Goal: Transaction & Acquisition: Purchase product/service

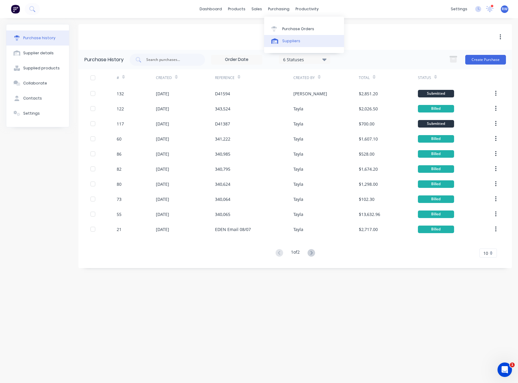
click at [282, 44] on link "Suppliers" at bounding box center [304, 41] width 80 height 12
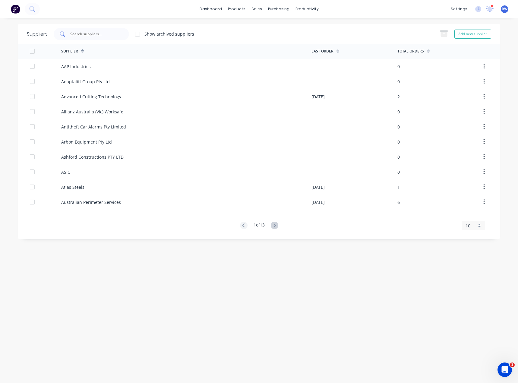
click at [110, 35] on input "text" at bounding box center [95, 34] width 50 height 6
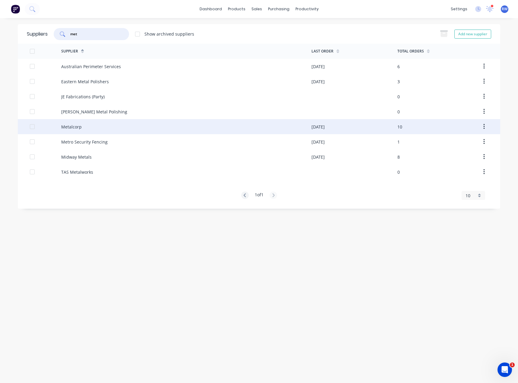
type input "met"
click at [73, 129] on div "Metalcorp" at bounding box center [71, 127] width 20 height 6
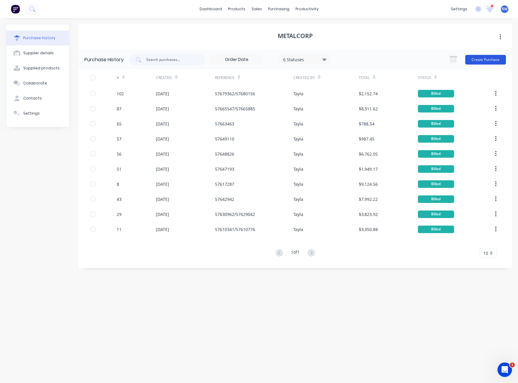
click at [289, 60] on button "Create Purchase" at bounding box center [485, 60] width 41 height 10
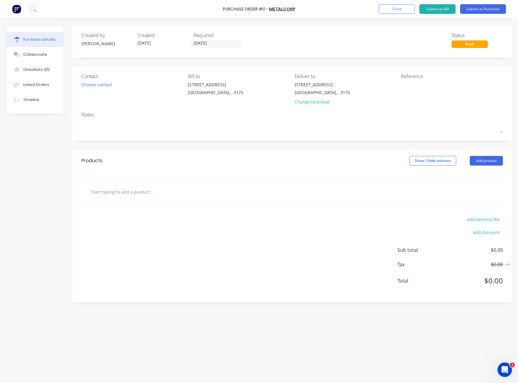
click at [103, 91] on div "Contact Choose contact" at bounding box center [132, 90] width 102 height 35
click at [105, 87] on div "Choose contact" at bounding box center [96, 84] width 31 height 6
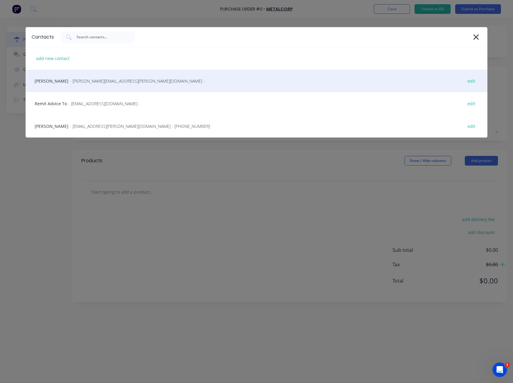
click at [109, 83] on span "- [PERSON_NAME][EMAIL_ADDRESS][PERSON_NAME][DOMAIN_NAME] -" at bounding box center [137, 81] width 135 height 6
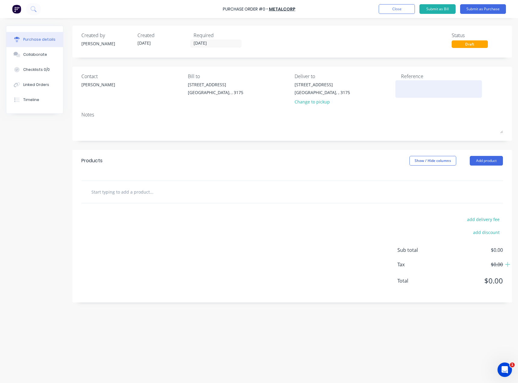
click at [289, 89] on textarea at bounding box center [438, 88] width 75 height 14
type textarea "1348018"
type textarea "x"
type textarea "13480181"
type textarea "x"
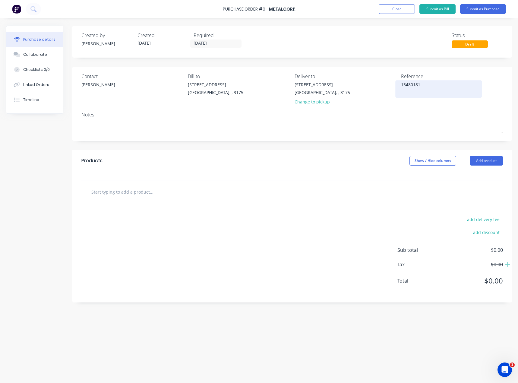
drag, startPoint x: 422, startPoint y: 86, endPoint x: 395, endPoint y: 83, distance: 27.3
click at [289, 83] on div "13480181" at bounding box center [438, 88] width 75 height 15
type textarea "13480"
type textarea "x"
type textarea "1348"
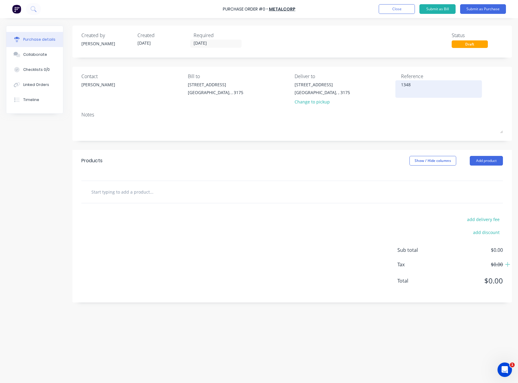
type textarea "x"
type textarea "134"
type textarea "x"
type textarea "13"
type textarea "x"
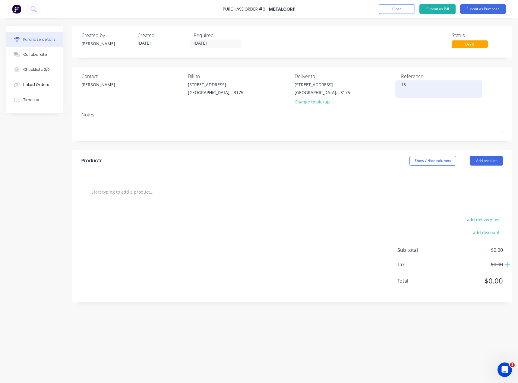
type textarea "1"
type textarea "e"
type textarea "x"
type textarea "e"
type textarea "E"
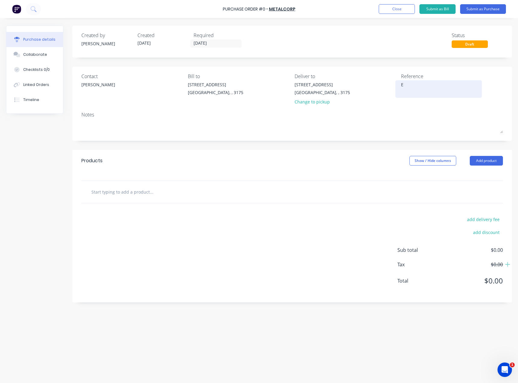
type textarea "x"
type textarea "Ed"
type textarea "x"
type textarea "Ede"
type textarea "x"
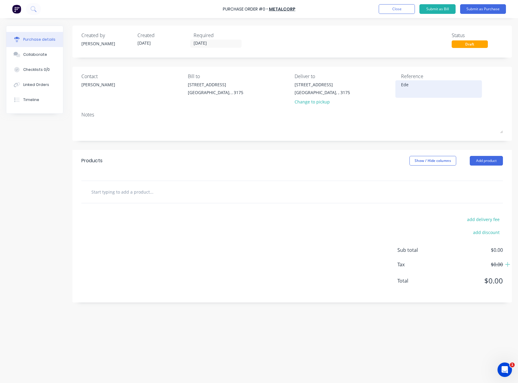
type textarea "Eden"
type textarea "x"
type textarea "Eden 09/10"
type textarea "x"
type textarea "Eden [DATE]"
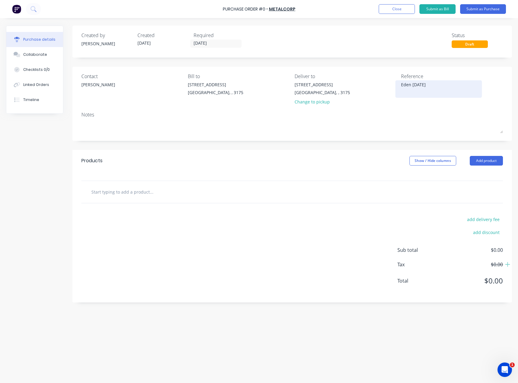
type textarea "x"
type textarea "Eden [DATE]"
type textarea "x"
type textarea "Eden [DATE]"
click at [289, 158] on button "Add product" at bounding box center [486, 161] width 33 height 10
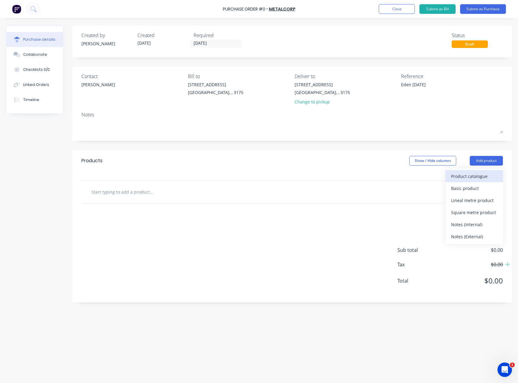
click at [289, 172] on div "Product catalogue" at bounding box center [474, 176] width 46 height 9
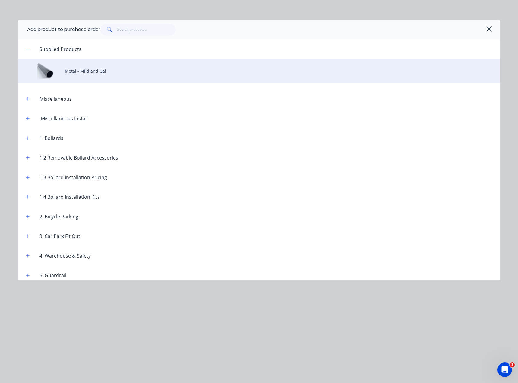
click at [110, 71] on div "Metal - Mild and Gal" at bounding box center [259, 71] width 482 height 24
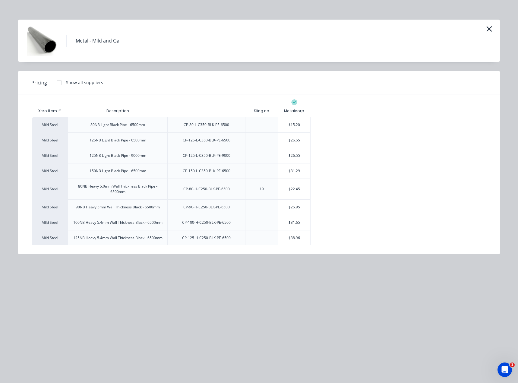
scroll to position [191, 0]
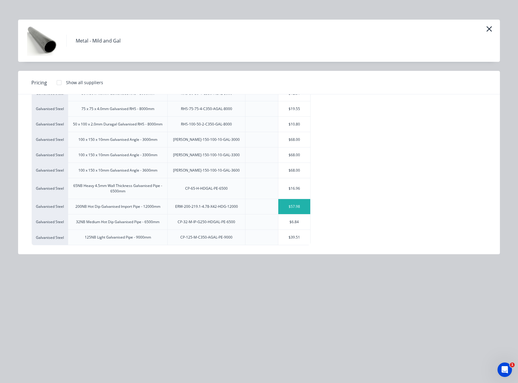
click at [289, 204] on div "$57.98" at bounding box center [294, 206] width 32 height 15
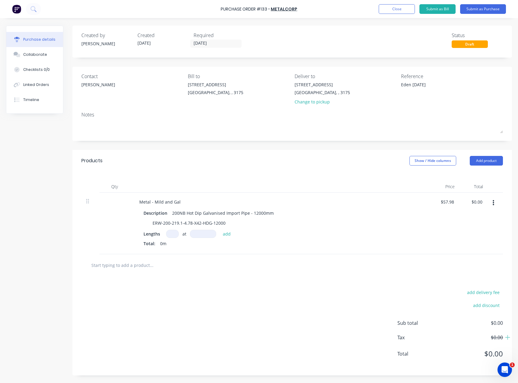
click at [175, 233] on input at bounding box center [172, 234] width 13 height 8
type textarea "x"
type input "1"
type textarea "x"
type input "1"
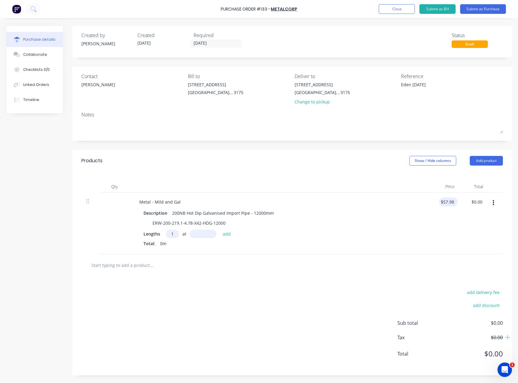
type textarea "x"
type input "57.98"
click at [289, 201] on input "57.98" at bounding box center [447, 201] width 16 height 9
type textarea "x"
click at [289, 203] on input "57.98" at bounding box center [448, 201] width 14 height 9
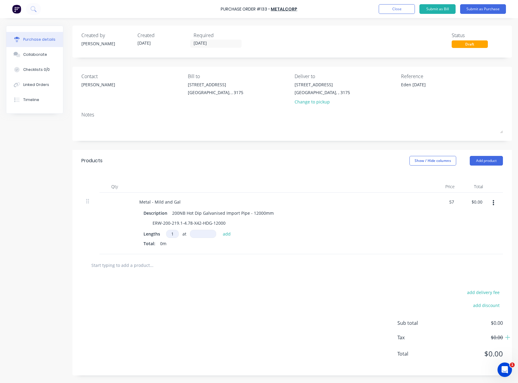
type input "5"
type textarea "x"
type input "54.08"
type textarea "x"
type input "$54.08"
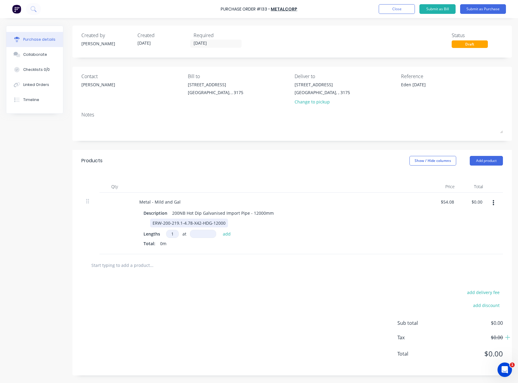
click at [289, 221] on div "ERW-200-219.1-4.78-X42-HDG-12000" at bounding box center [279, 223] width 276 height 9
click at [204, 235] on input at bounding box center [203, 234] width 26 height 8
type textarea "x"
type input "1"
type textarea "x"
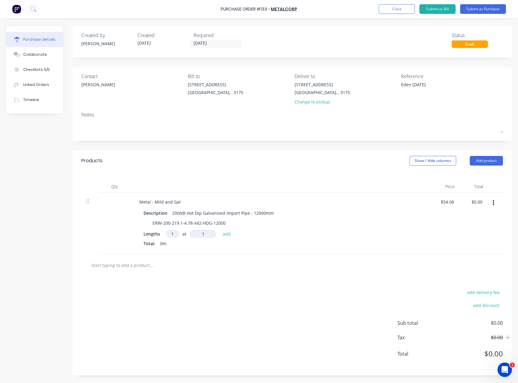
type input "12"
type textarea "x"
type input "120"
type textarea "x"
type input "1200"
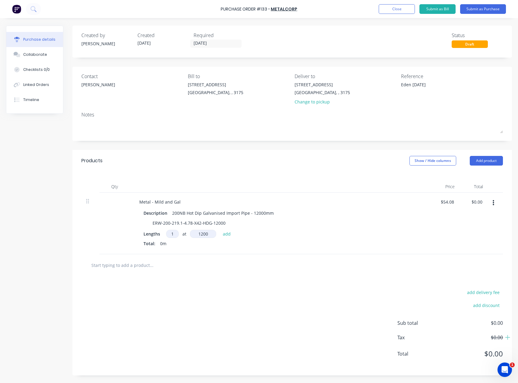
type textarea "x"
type input "12000"
type textarea "x"
type input "12000"
type textarea "x"
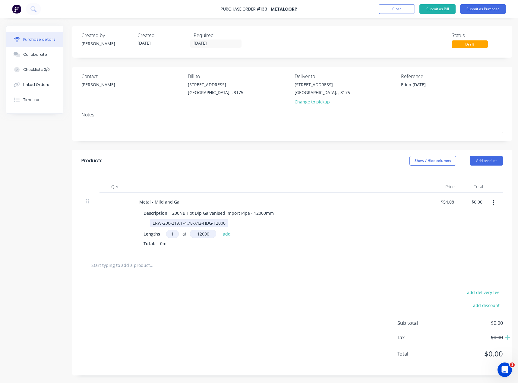
type input "12000mm"
click at [276, 226] on div "ERW-200-219.1-4.78-X42-HDG-12000" at bounding box center [279, 223] width 276 height 9
click at [229, 234] on button "add" at bounding box center [227, 233] width 14 height 7
type textarea "x"
type input "$648.96"
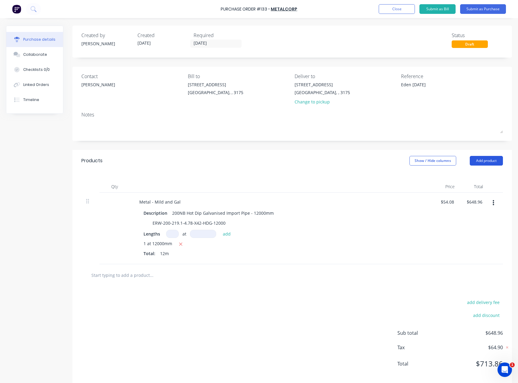
click at [289, 162] on button "Add product" at bounding box center [486, 161] width 33 height 10
click at [289, 179] on div "Product catalogue" at bounding box center [474, 176] width 46 height 9
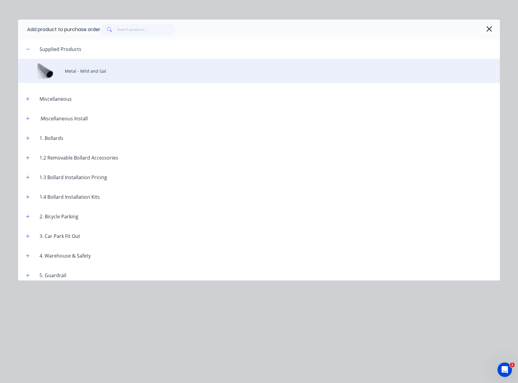
click at [107, 74] on div "Metal - Mild and Gal" at bounding box center [259, 71] width 482 height 24
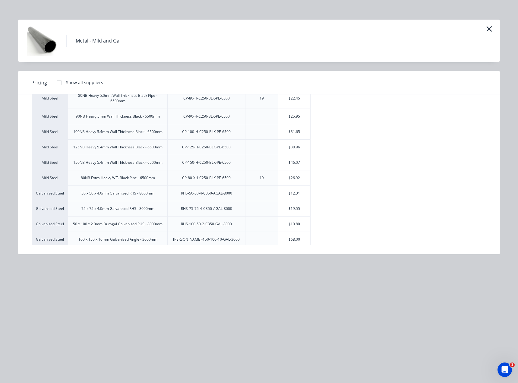
scroll to position [90, 0]
click at [289, 116] on div "$25.95" at bounding box center [294, 116] width 32 height 15
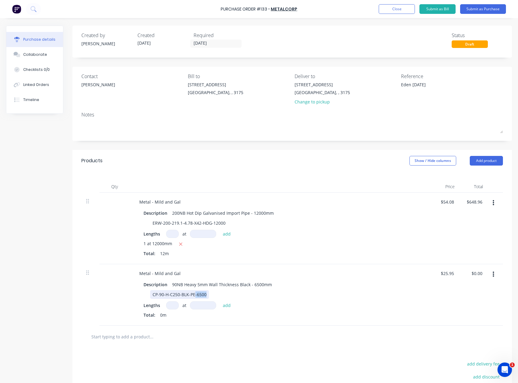
drag, startPoint x: 215, startPoint y: 295, endPoint x: 194, endPoint y: 296, distance: 20.5
click at [194, 274] on div "CP-90-H-C250-BLK-PE-6500" at bounding box center [279, 294] width 276 height 9
click at [213, 274] on div "CP-90-H-C250-BLK-PE-6500" at bounding box center [279, 294] width 276 height 9
type textarea "x"
click at [211, 274] on div "CP-90-H-C250-BLK-PE-6500" at bounding box center [279, 294] width 276 height 9
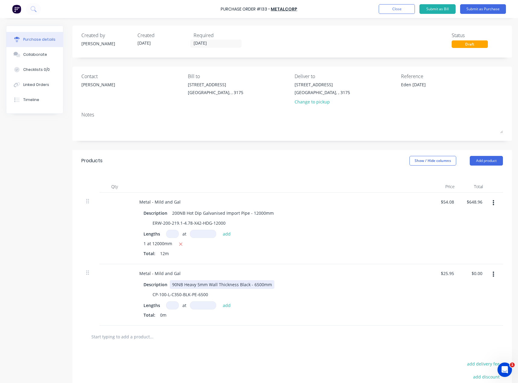
click at [272, 274] on div "Description 90NB Heavy 5mm Wall Thickness Black - 6500mm" at bounding box center [279, 284] width 276 height 9
type textarea "x"
click at [180, 274] on div "Description" at bounding box center [279, 284] width 276 height 9
click at [174, 274] on div at bounding box center [174, 284] width 9 height 9
drag, startPoint x: 234, startPoint y: 284, endPoint x: 168, endPoint y: 280, distance: 66.1
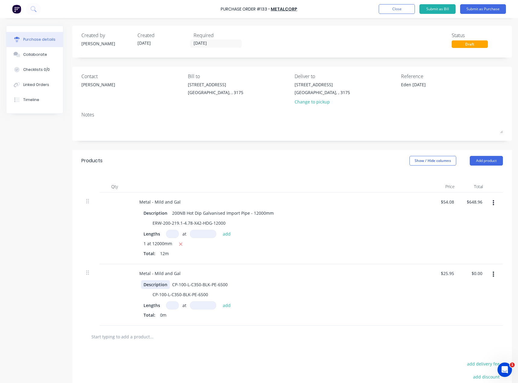
click at [168, 274] on div "Description CP-100-L-C350-BLK-PE-6500" at bounding box center [279, 284] width 276 height 9
click at [210, 274] on div "CP-100-L-C350-BLK-PE-6500" at bounding box center [200, 284] width 60 height 9
drag, startPoint x: 226, startPoint y: 285, endPoint x: 173, endPoint y: 283, distance: 53.7
click at [173, 274] on div "CP-100-L-C350-BLK-PE-6500" at bounding box center [200, 284] width 60 height 9
click at [288, 274] on div "Lengths at add" at bounding box center [280, 305] width 274 height 8
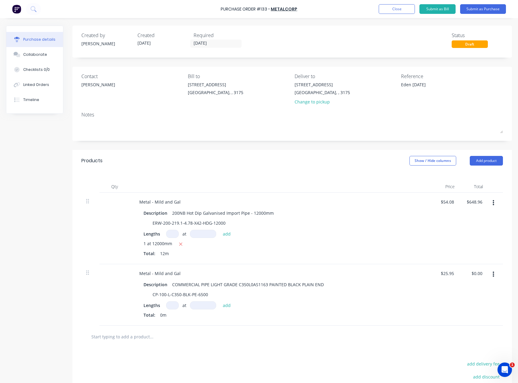
click at [174, 274] on input at bounding box center [172, 305] width 13 height 8
type textarea "x"
type input "1"
type textarea "x"
type input "1"
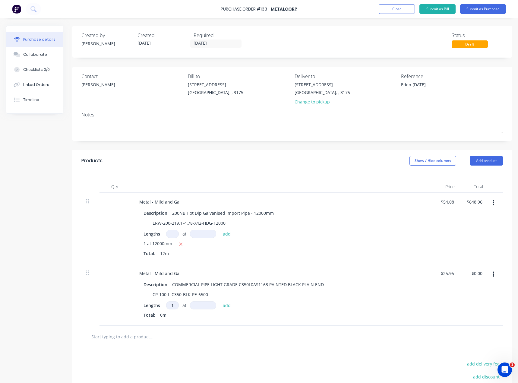
type textarea "x"
type input "6"
type textarea "x"
type input "65"
type textarea "x"
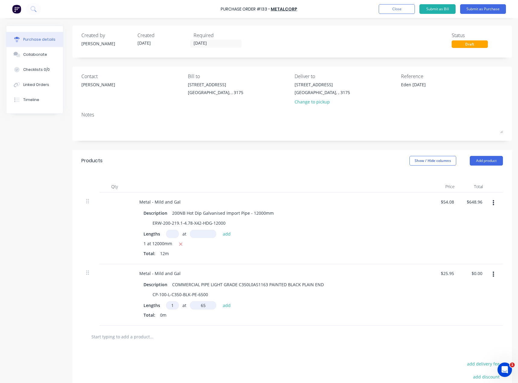
type input "650"
type textarea "x"
type input "6500"
type textarea "x"
type input "6500mm"
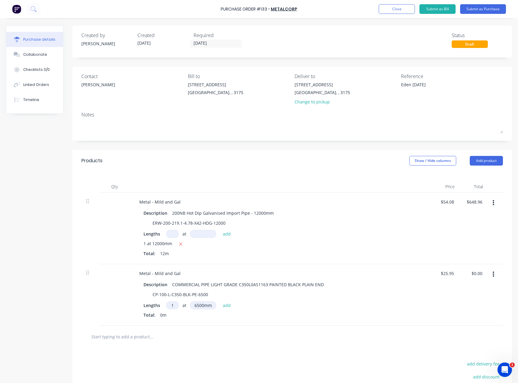
click at [270, 274] on div "Lengths 1 1 at 6500mm 6500 add Total: 0m" at bounding box center [280, 310] width 274 height 19
type textarea "x"
type input "25.95"
click at [289, 274] on input "25.95" at bounding box center [447, 273] width 16 height 9
type textarea "x"
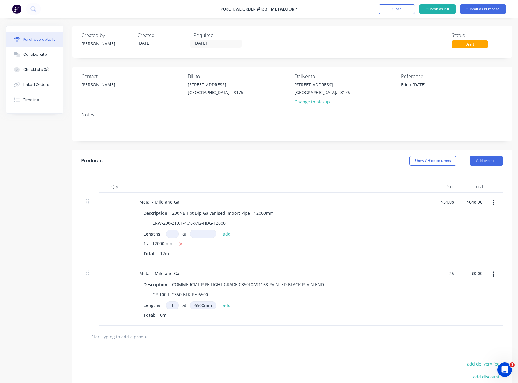
type input "2"
type textarea "x"
type input "21.66"
type textarea "x"
type input "$21.66"
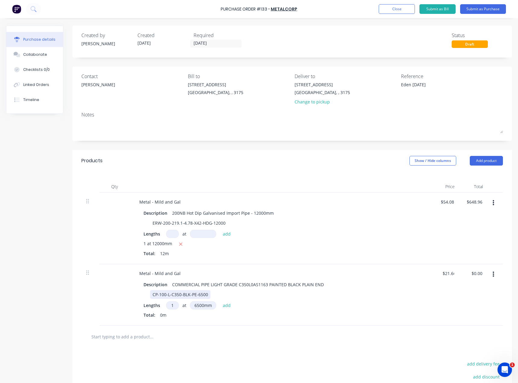
click at [289, 274] on div "Metal - Mild and Gal Description COMMERCIAL PIPE LIGHT GRADE C350L0AS1163 PAINT…" at bounding box center [280, 294] width 301 height 61
click at [228, 274] on button "add" at bounding box center [227, 304] width 14 height 7
type textarea "x"
type input "$140.79"
click at [154, 274] on span "1 at 6500mm" at bounding box center [156, 316] width 26 height 8
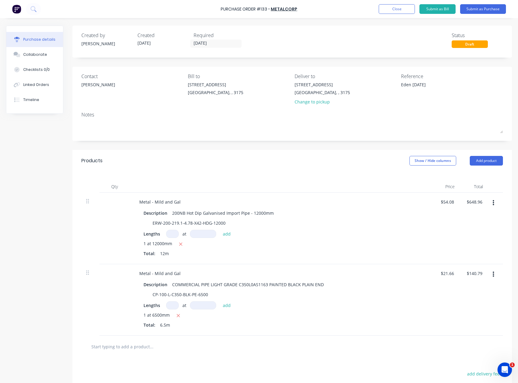
click at [289, 273] on icon "button" at bounding box center [494, 274] width 2 height 5
click at [289, 274] on button "Edit" at bounding box center [474, 290] width 51 height 12
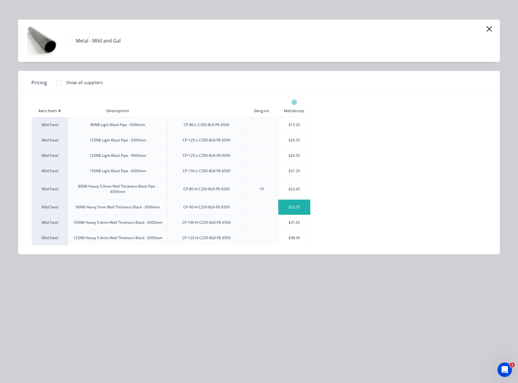
click at [289, 211] on div "$25.95" at bounding box center [294, 207] width 32 height 15
type textarea "x"
type input "$25.95"
type input "$168.68"
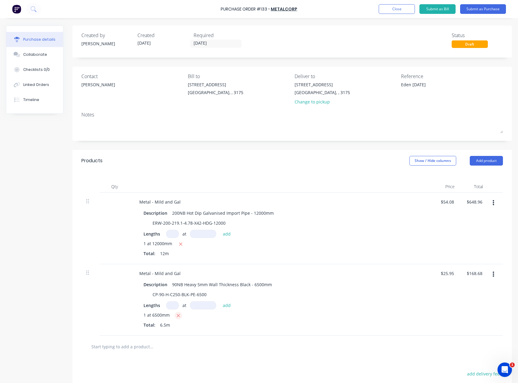
click at [178, 274] on icon "button" at bounding box center [178, 315] width 4 height 5
type textarea "x"
type input "$0.00"
drag, startPoint x: 270, startPoint y: 284, endPoint x: 169, endPoint y: 280, distance: 100.8
click at [169, 274] on div "Metal - Mild and Gal Description 90NB Heavy 5mm Wall Thickness Black - 6500mm C…" at bounding box center [280, 294] width 301 height 61
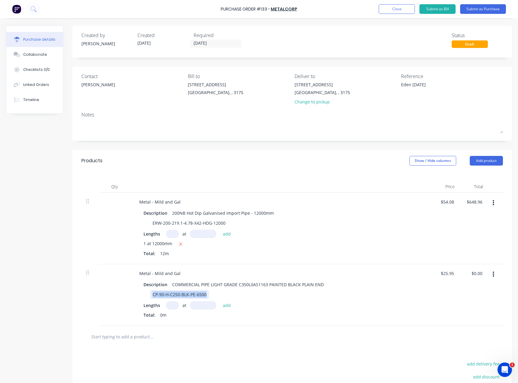
drag, startPoint x: 206, startPoint y: 294, endPoint x: 152, endPoint y: 294, distance: 54.0
click at [152, 274] on div "CP-90-H-C250-BLK-PE-6500" at bounding box center [179, 294] width 59 height 9
click at [169, 274] on input at bounding box center [172, 305] width 13 height 8
type textarea "x"
type input "5"
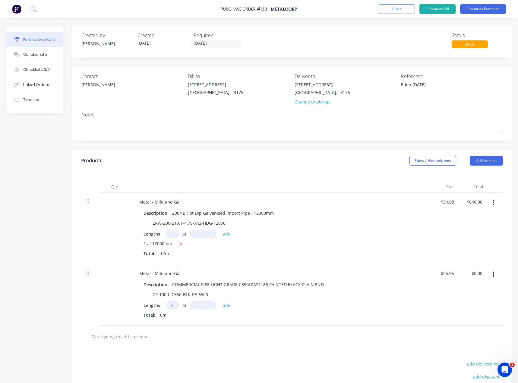
click at [199, 274] on input at bounding box center [203, 305] width 26 height 8
type textarea "x"
type input "6"
type textarea "x"
type input "65"
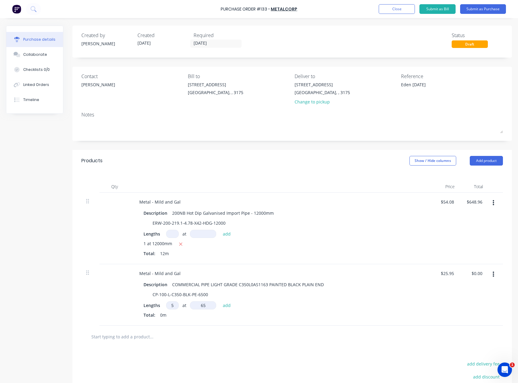
type textarea "x"
type input "650"
type textarea "x"
type input "6500"
type textarea "x"
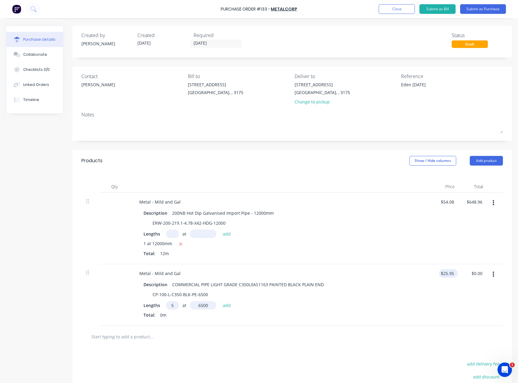
type input "6500mm"
click at [289, 272] on input "25.95" at bounding box center [447, 273] width 16 height 9
type input "2"
type textarea "x"
type input "21.66"
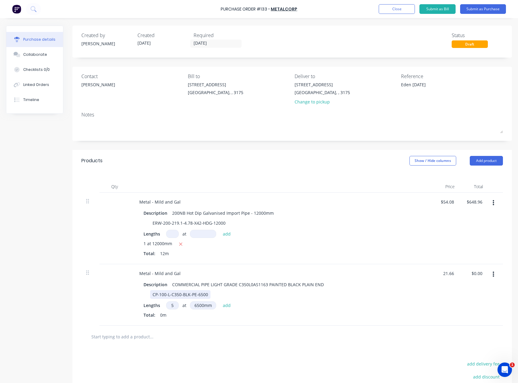
type textarea "x"
type input "$21.66"
click at [289, 274] on div "CP-100-L-C350-BLK-PE-6500" at bounding box center [279, 294] width 276 height 9
click at [270, 274] on div "Lengths 5 5 at 6500mm 6500mm add" at bounding box center [280, 305] width 274 height 8
click at [230, 274] on button "add" at bounding box center [227, 304] width 14 height 7
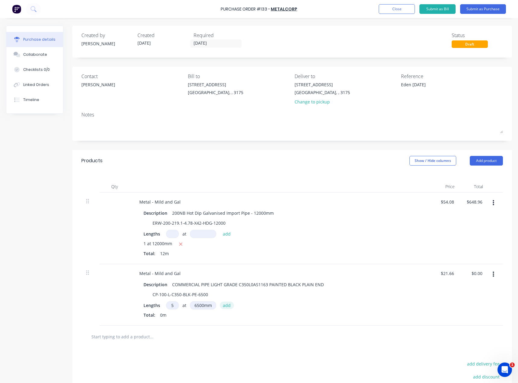
type textarea "x"
type input "$703.95"
click at [289, 162] on button "Add product" at bounding box center [486, 161] width 33 height 10
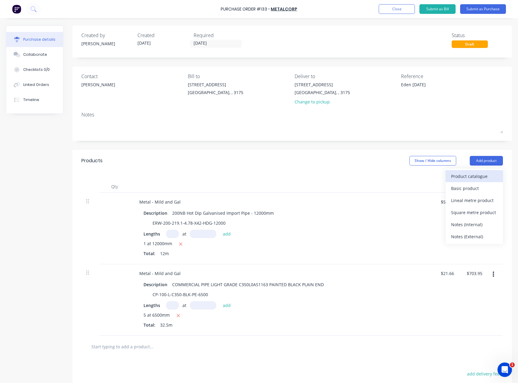
click at [289, 175] on div "Product catalogue" at bounding box center [474, 176] width 46 height 9
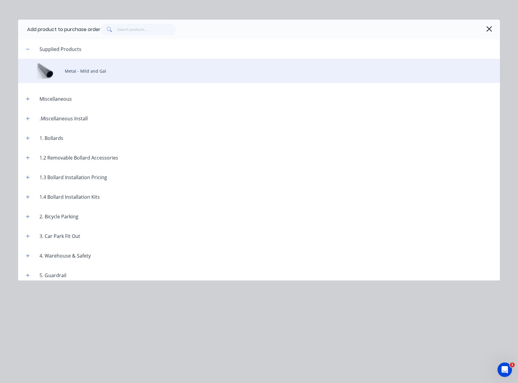
click at [97, 77] on div "Metal - Mild and Gal" at bounding box center [259, 71] width 482 height 24
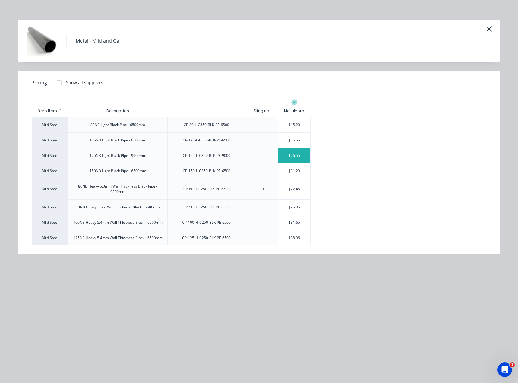
click at [289, 154] on div "$26.55" at bounding box center [294, 155] width 32 height 15
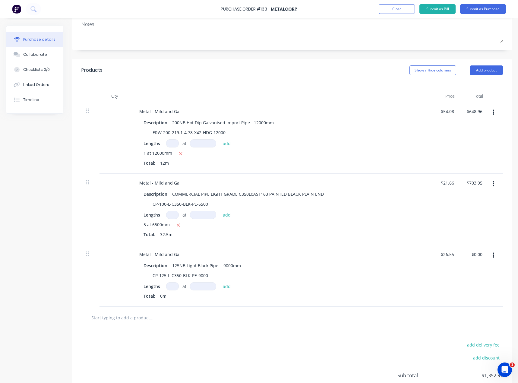
click at [178, 274] on input at bounding box center [172, 286] width 13 height 8
type textarea "x"
type input "4"
type textarea "x"
type input "4"
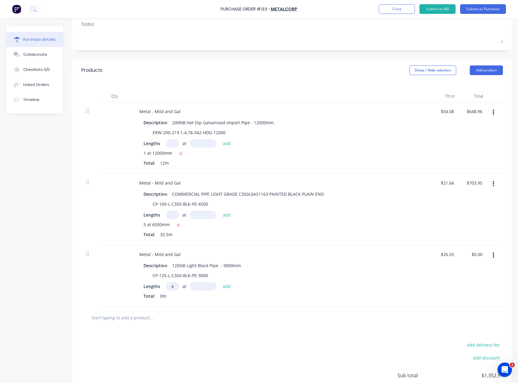
click at [198, 274] on input at bounding box center [203, 286] width 26 height 8
type textarea "x"
type input "9"
type textarea "x"
type input "90"
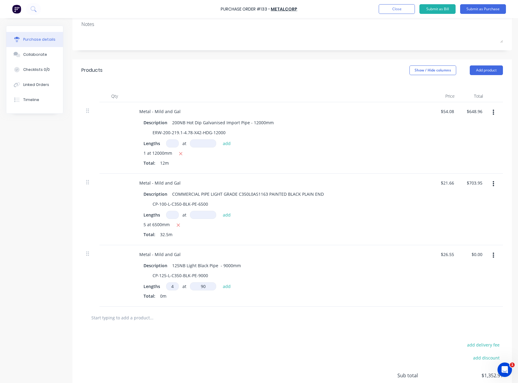
type textarea "x"
type input "900"
type textarea "x"
type input "9000"
type textarea "x"
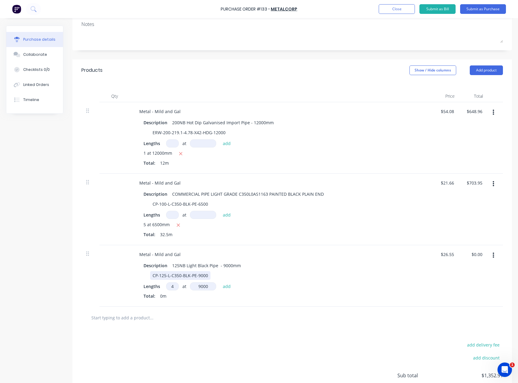
type input "9000mm"
click at [254, 274] on div "CP-125-L-C350-BLK-PE-9000" at bounding box center [279, 275] width 276 height 9
click at [231, 274] on button "add" at bounding box center [227, 285] width 14 height 7
type textarea "x"
type input "$955.80"
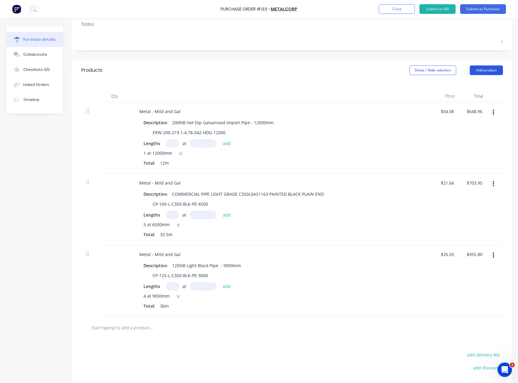
click at [289, 71] on button "Add product" at bounding box center [486, 70] width 33 height 10
click at [289, 89] on div "Product catalogue" at bounding box center [474, 85] width 46 height 9
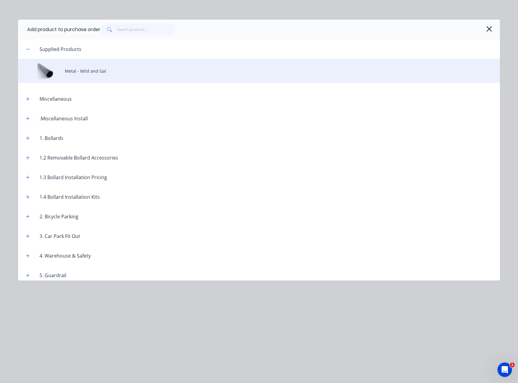
click at [98, 68] on div "Metal - Mild and Gal" at bounding box center [259, 71] width 482 height 24
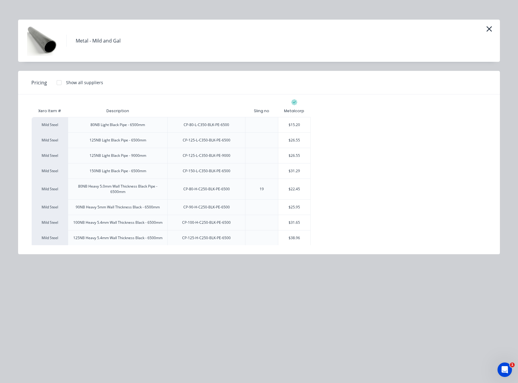
click at [289, 113] on div "Xero Item # Description Sling no Metalcorp Mild Steel 80NB Light Black Pipe - 6…" at bounding box center [259, 270] width 455 height 331
click at [289, 123] on div "Mild Steel 80NB Light Black Pipe - 6500mm CP-80-L-C350-BLK-PE-6500 $15.20 Mild …" at bounding box center [259, 276] width 455 height 319
click at [289, 170] on div "$31.29" at bounding box center [294, 170] width 32 height 15
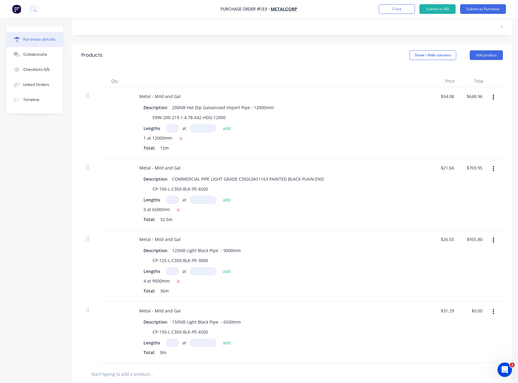
scroll to position [211, 0]
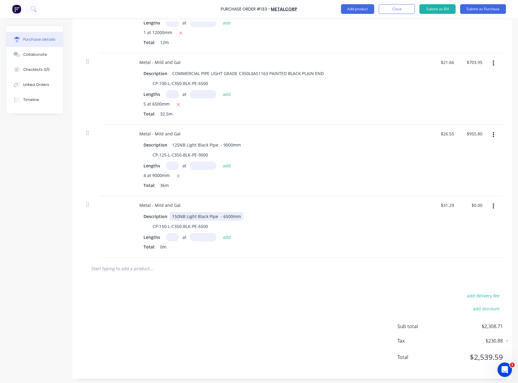
click at [230, 216] on div "150NB Light Black Pipe - 6500mm" at bounding box center [207, 216] width 74 height 9
type textarea "x"
click at [274, 225] on div "CP-150-L-C350-BLK-PE-6500" at bounding box center [279, 226] width 276 height 9
type textarea "x"
click at [202, 225] on div "CP-150-L-C350-BLK-PE-6500" at bounding box center [180, 226] width 60 height 9
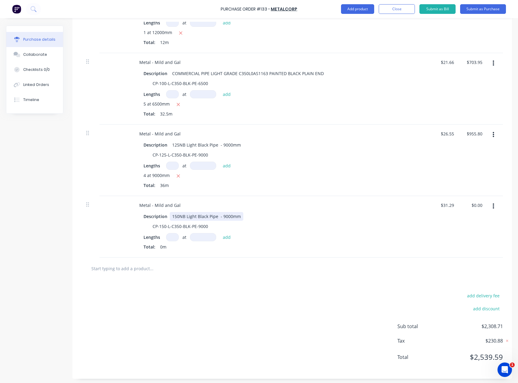
click at [274, 218] on div "Description 150NB Light Black Pipe - 9000mm" at bounding box center [279, 216] width 276 height 9
click at [172, 239] on input at bounding box center [172, 237] width 13 height 8
type textarea "x"
type input "4"
type textarea "x"
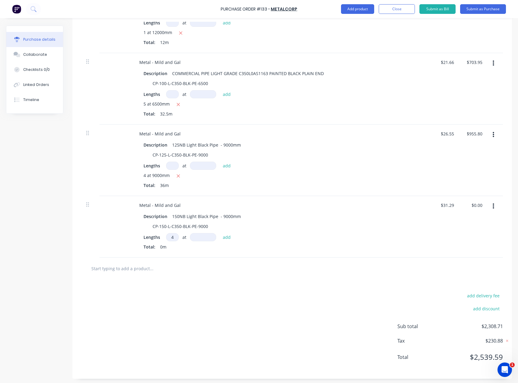
type input "4"
click at [203, 235] on input at bounding box center [203, 237] width 26 height 8
type textarea "x"
type input "3"
type textarea "x"
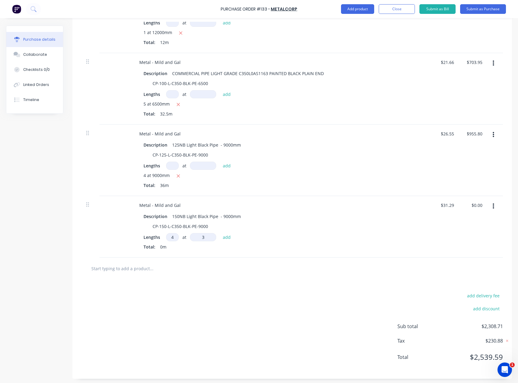
type input "30"
type textarea "x"
type input "30."
type textarea "x"
type input "30.6"
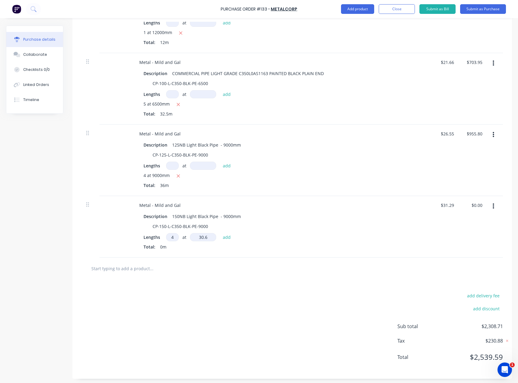
type textarea "x"
type input "30.65"
type textarea "x"
type input "30.6"
type textarea "x"
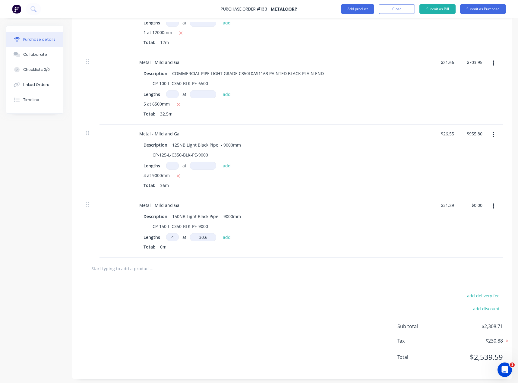
type input "30."
type textarea "x"
type input "30"
type textarea "x"
type input "3"
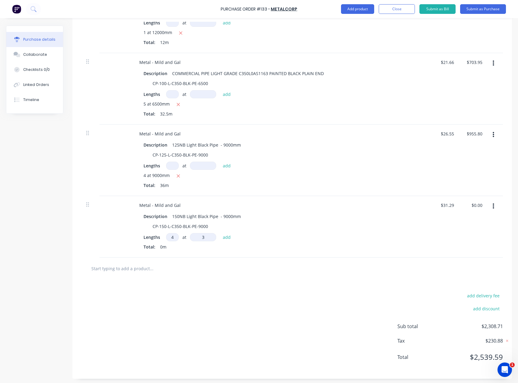
type textarea "x"
type input "9"
type textarea "x"
type input "90"
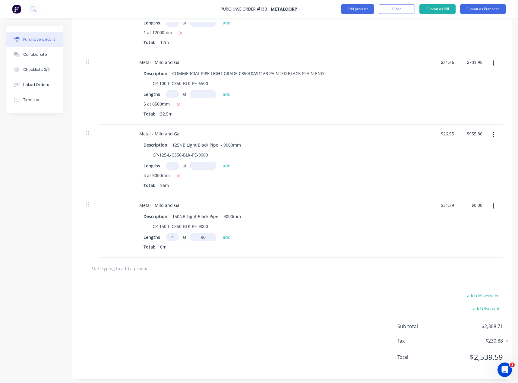
type textarea "x"
type input "900"
type textarea "x"
type input "9000"
type textarea "x"
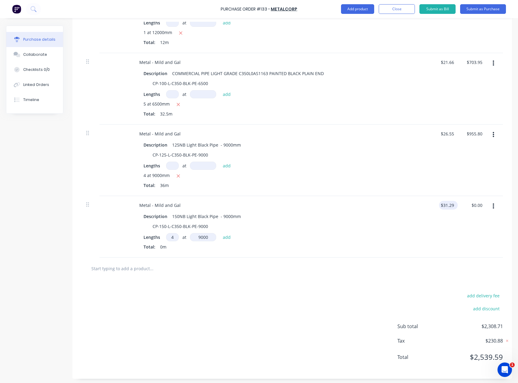
type input "9000mm"
type input "31.29"
click at [289, 204] on input "31.29" at bounding box center [447, 205] width 16 height 9
type textarea "x"
type input "30.65"
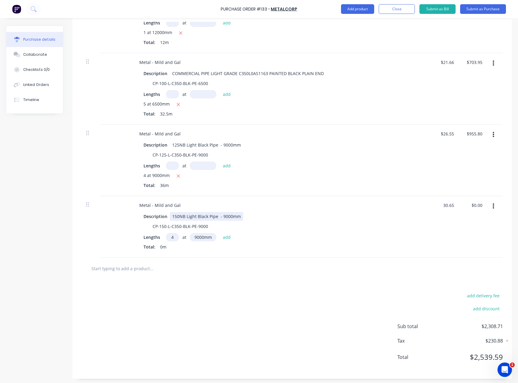
type textarea "x"
type input "$30.65"
click at [289, 214] on div "Description 150NB Light Black Pipe - 9000mm" at bounding box center [279, 216] width 276 height 9
click at [230, 237] on button "add" at bounding box center [227, 236] width 14 height 7
type textarea "x"
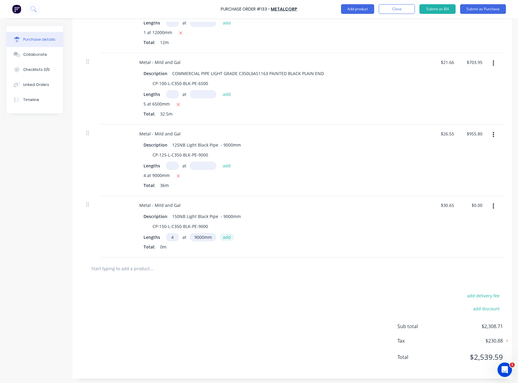
type input "$1,103.40"
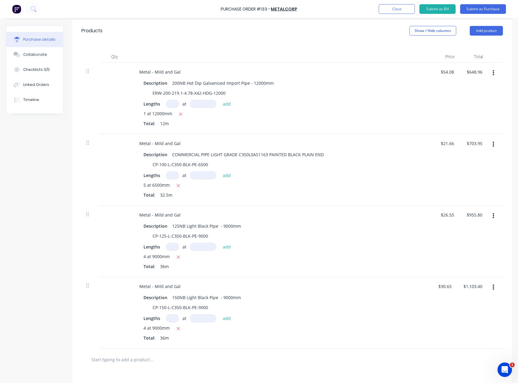
scroll to position [121, 0]
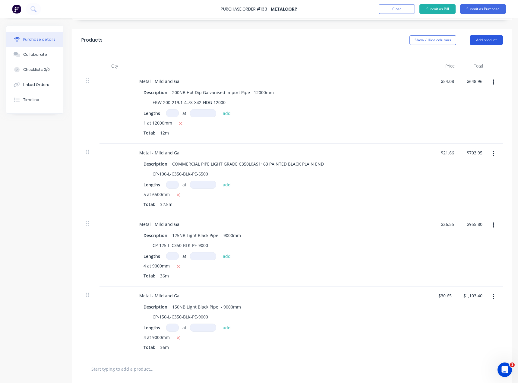
click at [289, 38] on button "Add product" at bounding box center [486, 40] width 33 height 10
click at [289, 55] on div "Product catalogue" at bounding box center [474, 55] width 46 height 9
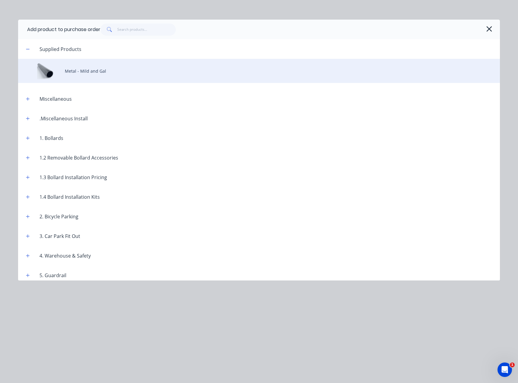
click at [129, 69] on div "Metal - Mild and Gal" at bounding box center [259, 71] width 482 height 24
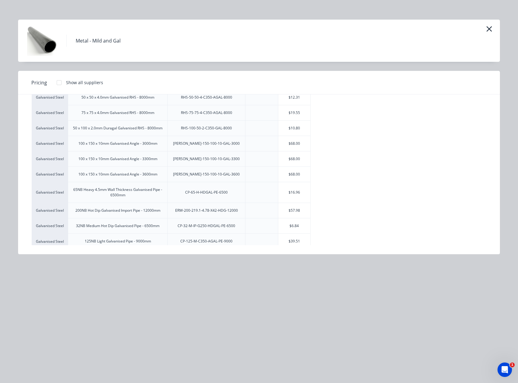
scroll to position [191, 0]
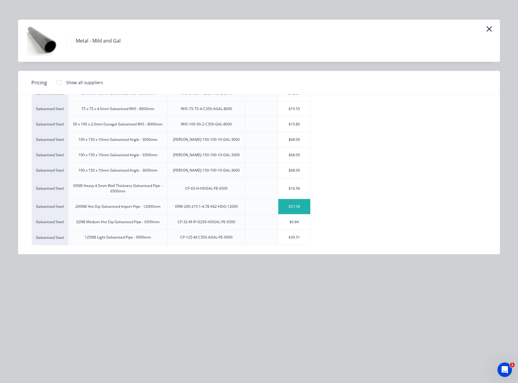
click at [289, 211] on div "$57.98" at bounding box center [294, 206] width 32 height 15
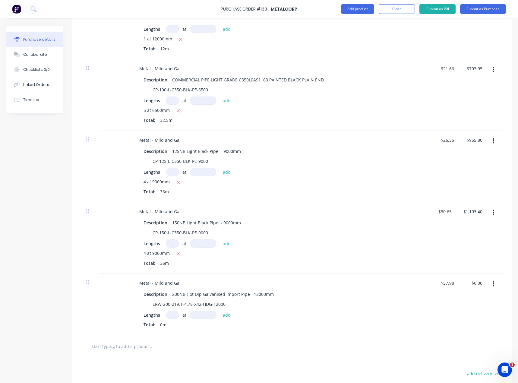
scroll to position [241, 0]
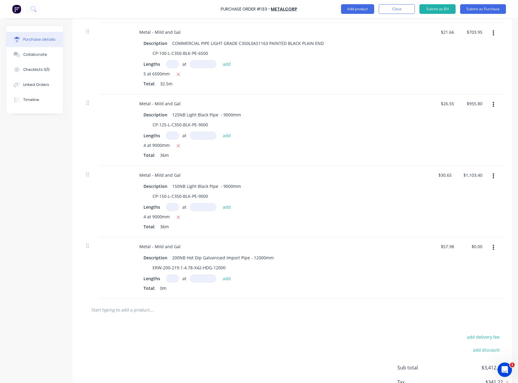
click at [173, 274] on input at bounding box center [172, 278] width 13 height 8
type textarea "x"
type input "7"
type textarea "x"
type input "7"
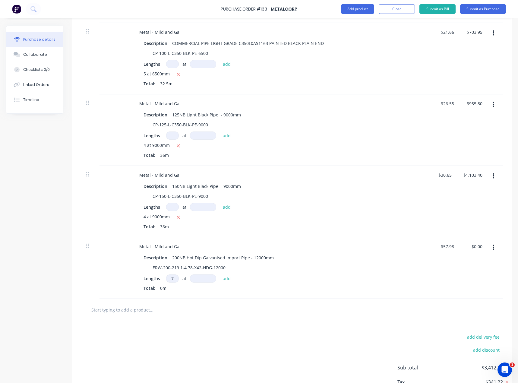
click at [193, 274] on input at bounding box center [203, 278] width 26 height 8
type textarea "x"
type input "1"
type textarea "x"
type input "12"
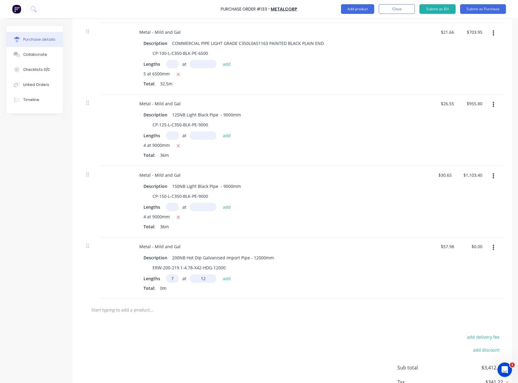
type textarea "x"
type input "120"
type textarea "x"
type input "1200"
type textarea "x"
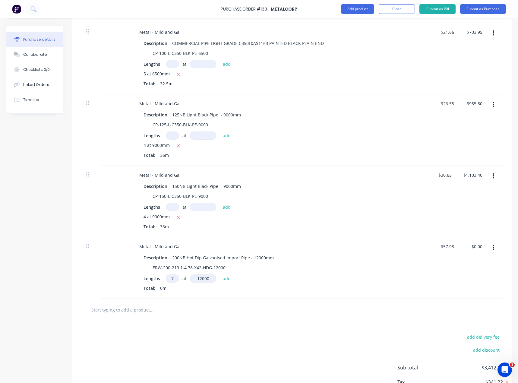
type input "12000"
click at [289, 274] on div "Lengths 7 7 at 12000mm 12000 add" at bounding box center [280, 278] width 274 height 8
drag, startPoint x: 225, startPoint y: 267, endPoint x: 152, endPoint y: 266, distance: 73.6
click at [152, 266] on div "ERW-200-219.1-4.78-X42-HDG-12000" at bounding box center [189, 267] width 78 height 9
paste div
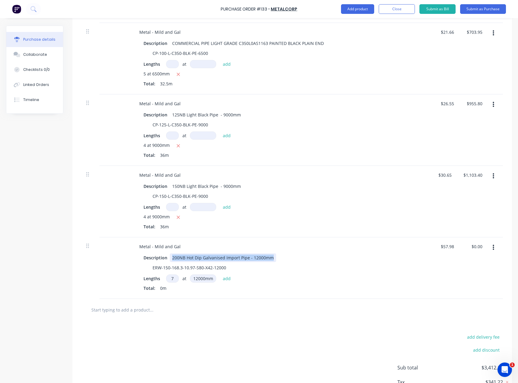
drag, startPoint x: 273, startPoint y: 257, endPoint x: 172, endPoint y: 256, distance: 100.7
click at [172, 256] on div "200NB Hot Dip Galvanised Import Pipe - 12000mm" at bounding box center [223, 257] width 106 height 9
click at [277, 268] on div "ERW-150-168.3-10.97-S80-X42-12000" at bounding box center [279, 267] width 276 height 9
click at [289, 247] on input "57.98" at bounding box center [448, 246] width 14 height 9
click at [289, 262] on div "Description ERW-150-168.3-10.97-S80-X42-12000 Lengths 7 7 at 12000mm 12000mm ad…" at bounding box center [280, 273] width 292 height 40
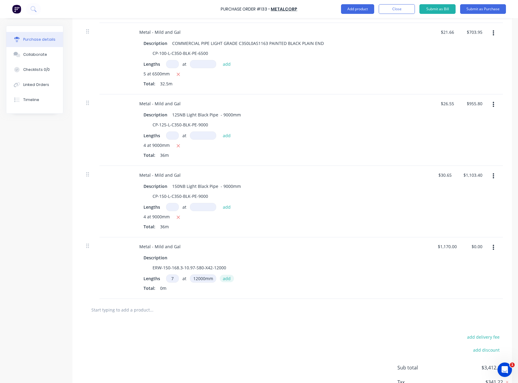
click at [232, 274] on button "add" at bounding box center [227, 278] width 14 height 7
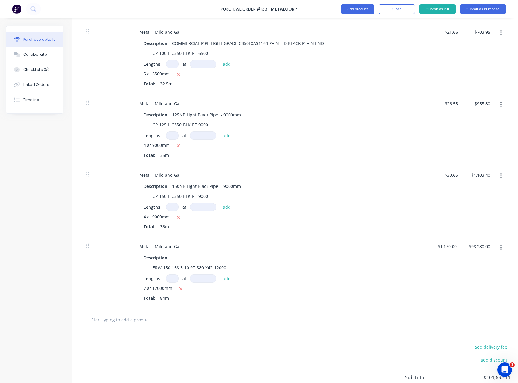
click at [289, 249] on icon "button" at bounding box center [501, 247] width 2 height 5
click at [289, 261] on button "Edit" at bounding box center [482, 263] width 51 height 12
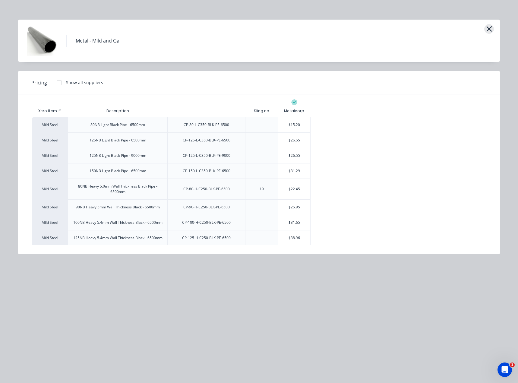
click at [289, 30] on icon "button" at bounding box center [488, 28] width 5 height 5
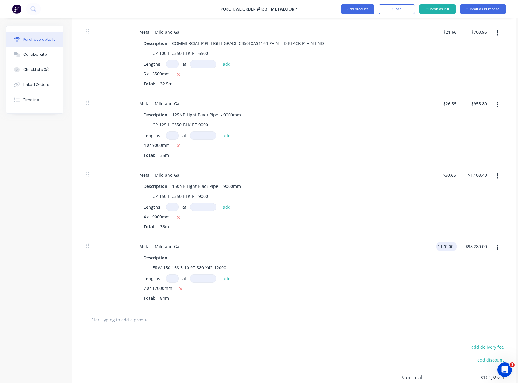
click at [289, 246] on input "1170.00" at bounding box center [445, 246] width 19 height 9
click at [289, 271] on div "$97.50 97.50" at bounding box center [442, 272] width 23 height 71
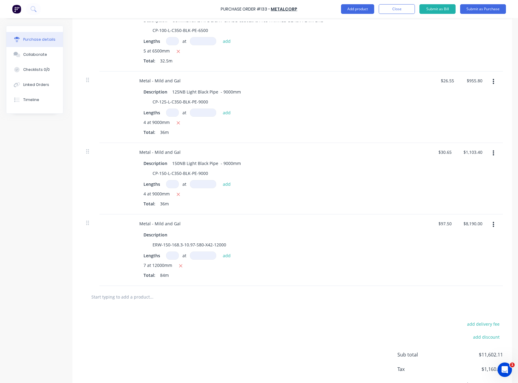
scroll to position [294, 0]
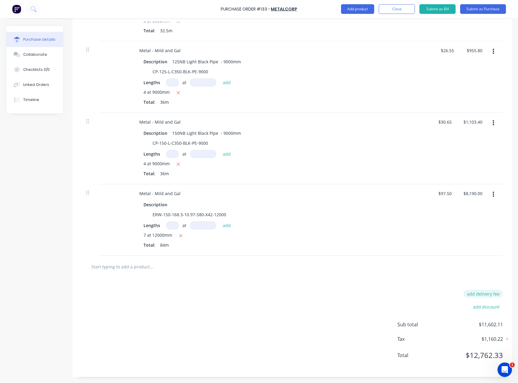
click at [289, 274] on button "add delivery fee" at bounding box center [482, 294] width 39 height 8
click at [289, 274] on div "Delivery fee $133.00 add discount Sub total $11,735.11 Tax $1,173.52 Total $12,…" at bounding box center [292, 328] width 440 height 100
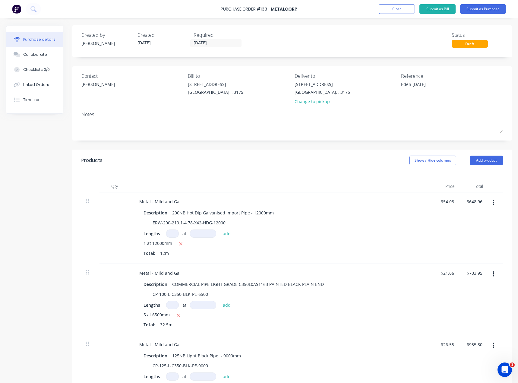
scroll to position [0, 0]
click at [289, 10] on button "Submit as Purchase" at bounding box center [483, 9] width 46 height 10
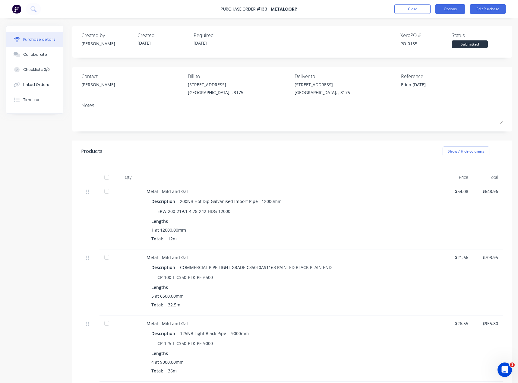
click at [289, 11] on button "Options" at bounding box center [450, 9] width 30 height 10
click at [289, 23] on div "Print / Email" at bounding box center [436, 24] width 46 height 9
click at [289, 37] on div "With pricing" at bounding box center [436, 36] width 46 height 9
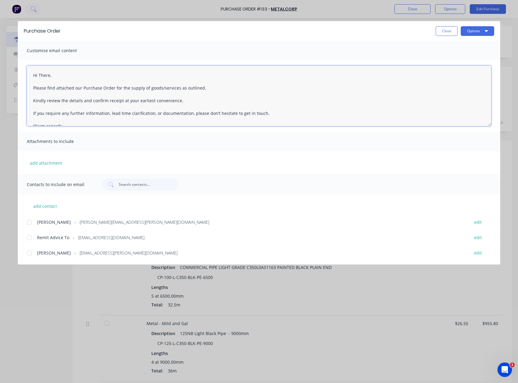
click at [49, 75] on textarea "Hi There, Please find attached our Purchase Order for the supply of goods/servi…" at bounding box center [259, 96] width 464 height 60
click at [246, 98] on textarea "Good morning [PERSON_NAME], Please find attached our Purchase Order for the sup…" at bounding box center [259, 96] width 464 height 60
click at [32, 221] on div at bounding box center [29, 222] width 12 height 12
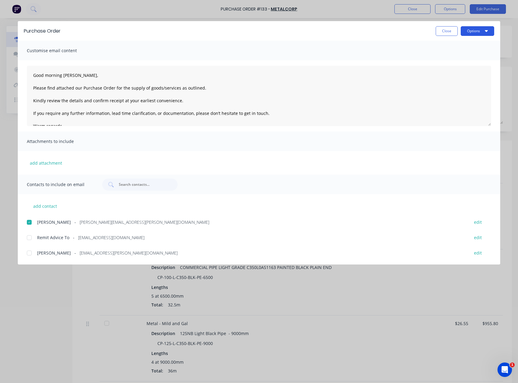
click at [289, 30] on button "Options" at bounding box center [477, 31] width 33 height 10
click at [289, 70] on div "Email" at bounding box center [465, 70] width 46 height 9
click at [289, 33] on button "Close" at bounding box center [447, 31] width 22 height 10
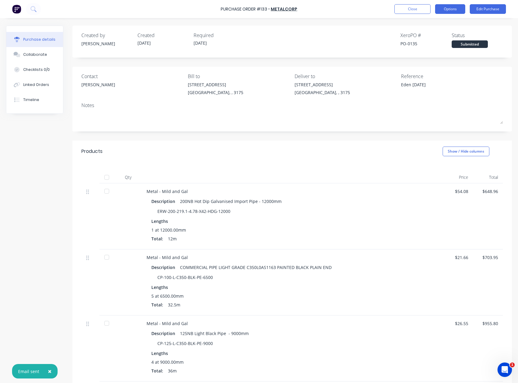
click at [289, 9] on button "Options" at bounding box center [450, 9] width 30 height 10
click at [289, 27] on div "Print / Email" at bounding box center [436, 24] width 46 height 9
click at [289, 49] on div "Without pricing" at bounding box center [436, 48] width 46 height 9
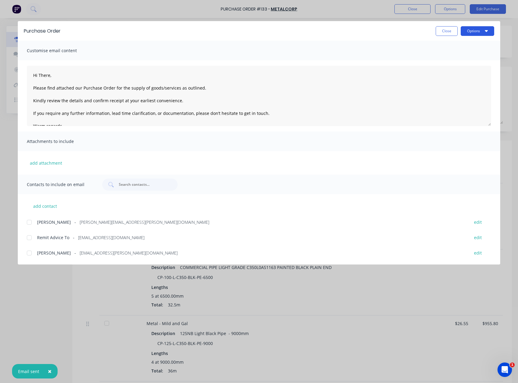
click at [289, 32] on button "Options" at bounding box center [477, 31] width 33 height 10
click at [289, 58] on div "Print" at bounding box center [465, 58] width 46 height 9
click at [289, 29] on button "Close" at bounding box center [447, 31] width 22 height 10
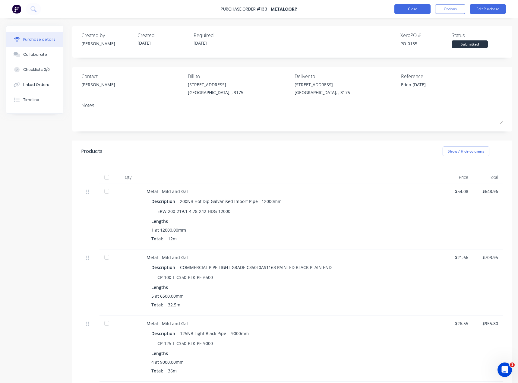
click at [289, 9] on button "Close" at bounding box center [412, 9] width 36 height 10
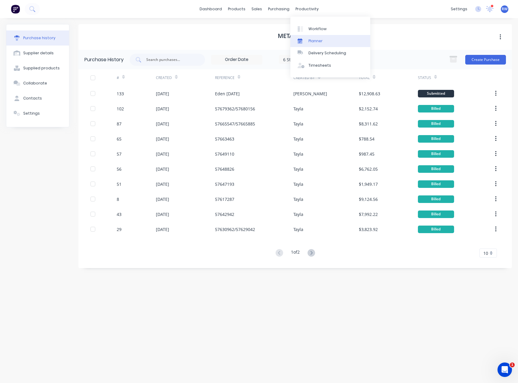
click at [289, 40] on link "Planner" at bounding box center [330, 41] width 80 height 12
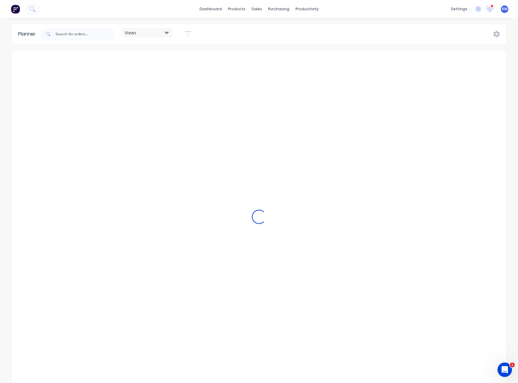
scroll to position [0, 49]
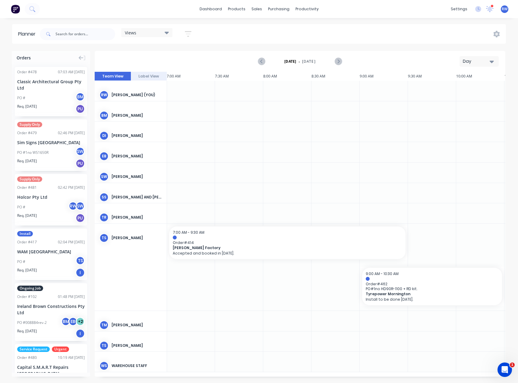
click at [289, 62] on div "Day" at bounding box center [477, 61] width 28 height 6
click at [289, 101] on div "Month" at bounding box center [468, 102] width 60 height 12
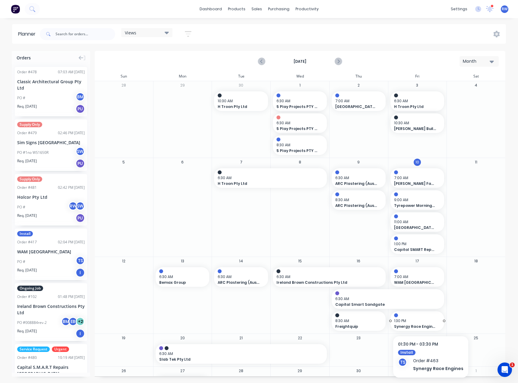
click at [289, 274] on span "1:30 PM" at bounding box center [416, 320] width 44 height 5
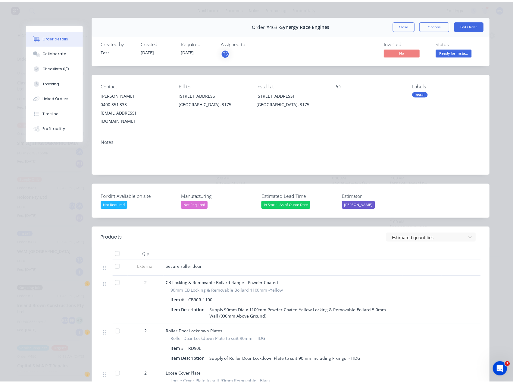
scroll to position [0, 0]
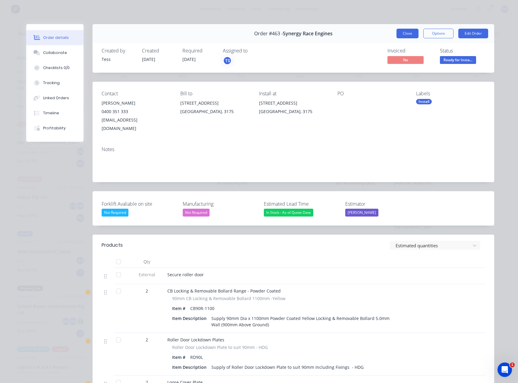
click at [289, 33] on button "Close" at bounding box center [407, 34] width 22 height 10
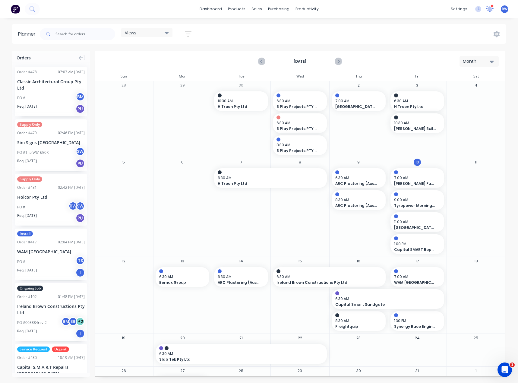
click at [289, 8] on icon at bounding box center [489, 8] width 5 height 5
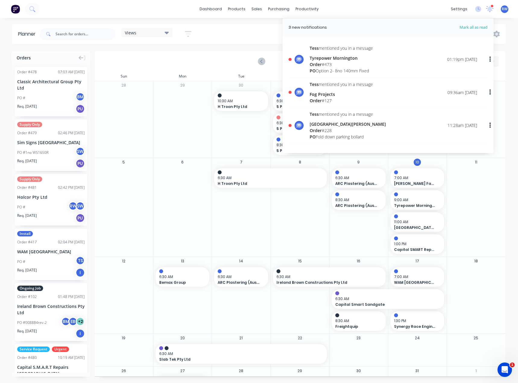
click at [289, 62] on div "Order # 473" at bounding box center [341, 64] width 63 height 6
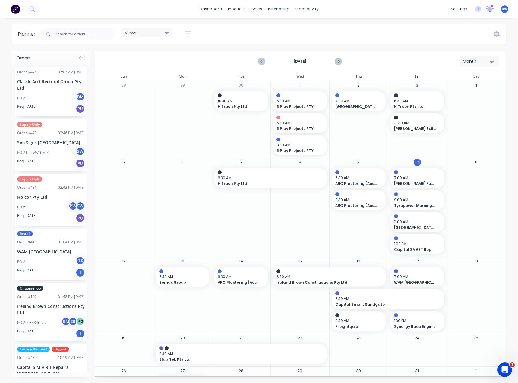
click at [289, 10] on icon at bounding box center [490, 9] width 8 height 7
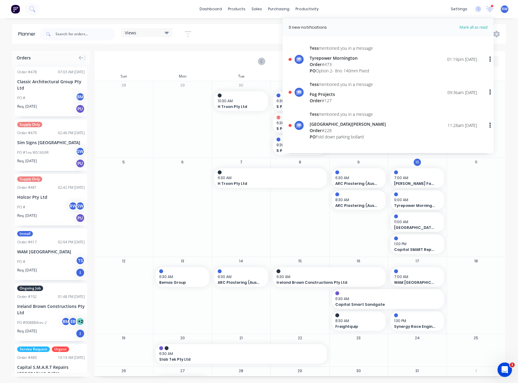
click at [289, 94] on div "Fog Projects" at bounding box center [341, 94] width 63 height 6
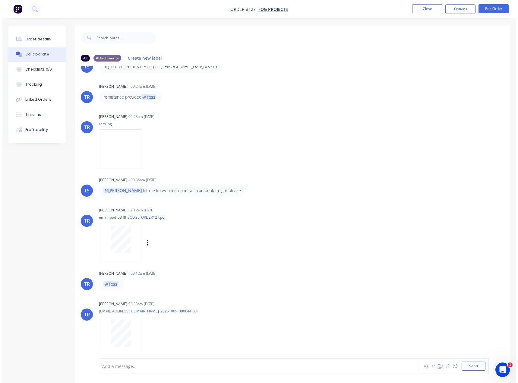
scroll to position [24, 0]
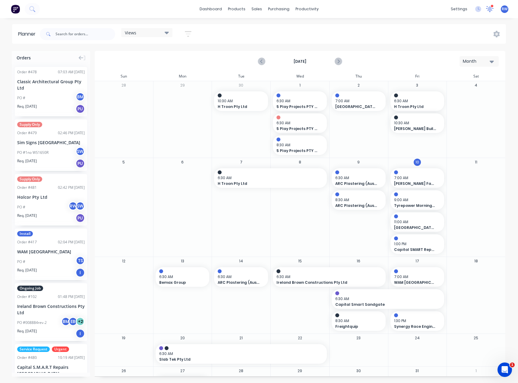
click at [289, 9] on icon at bounding box center [489, 8] width 5 height 5
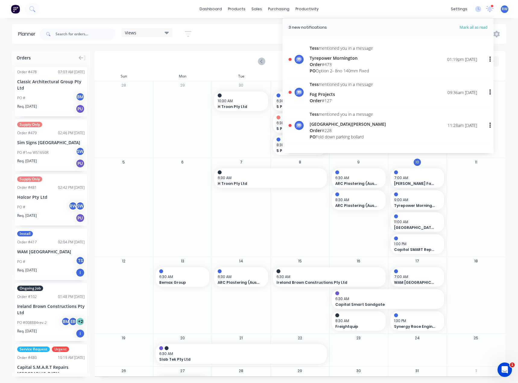
click at [289, 132] on div "Order # 228" at bounding box center [348, 130] width 76 height 6
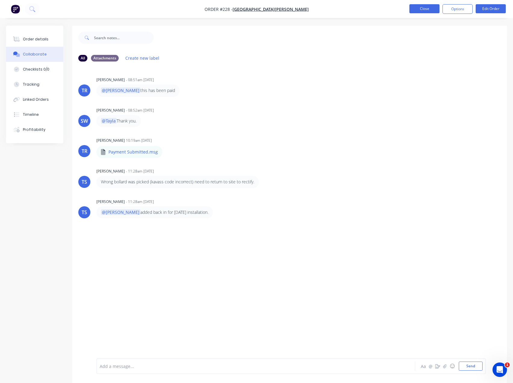
click at [289, 10] on button "Close" at bounding box center [425, 8] width 30 height 9
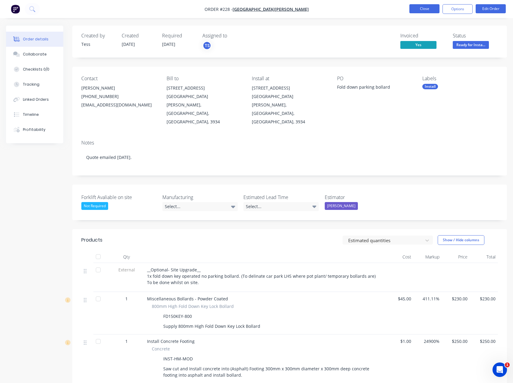
click at [289, 9] on button "Close" at bounding box center [425, 8] width 30 height 9
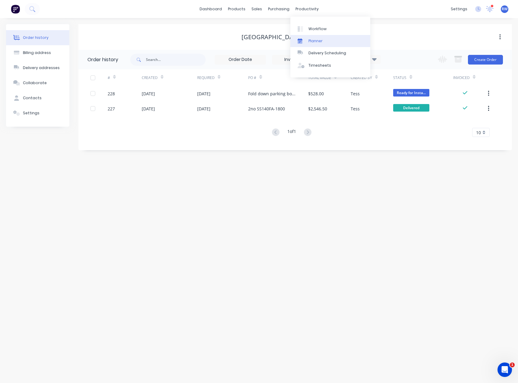
click at [289, 43] on div "Planner" at bounding box center [315, 40] width 14 height 5
